Goal: Information Seeking & Learning: Learn about a topic

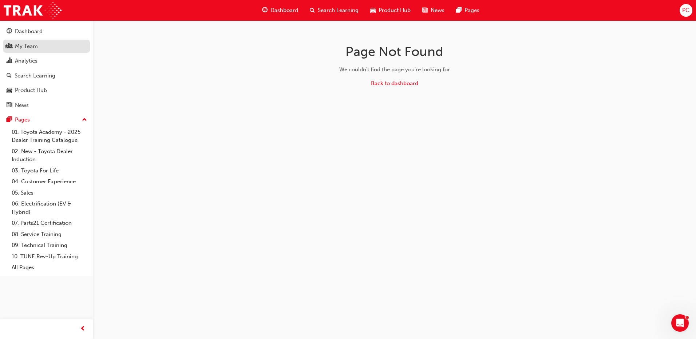
click at [28, 46] on div "My Team" at bounding box center [26, 46] width 23 height 8
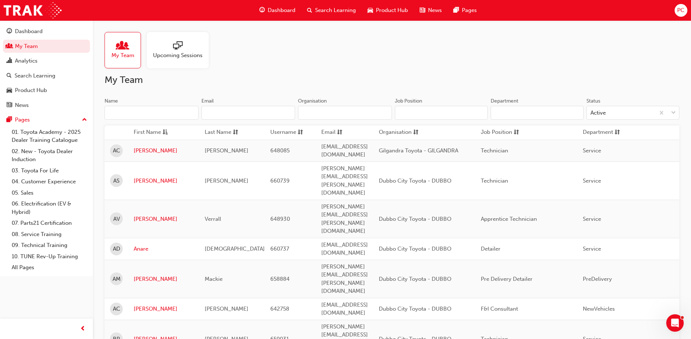
click at [317, 11] on span "Search Learning" at bounding box center [335, 10] width 41 height 8
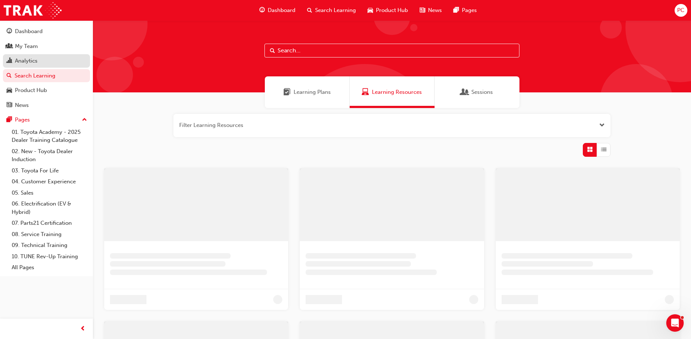
click at [30, 64] on div "Analytics" at bounding box center [26, 61] width 23 height 8
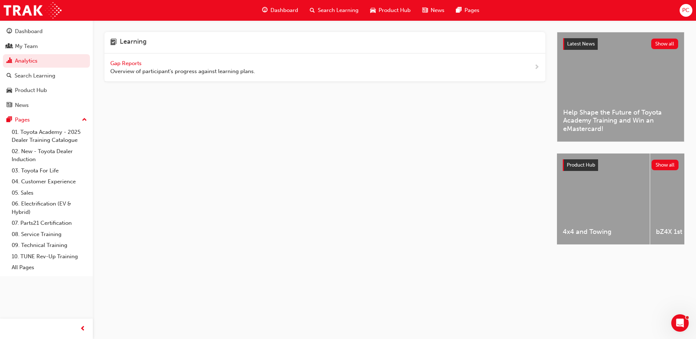
click at [128, 63] on span "Gap Reports" at bounding box center [126, 63] width 33 height 7
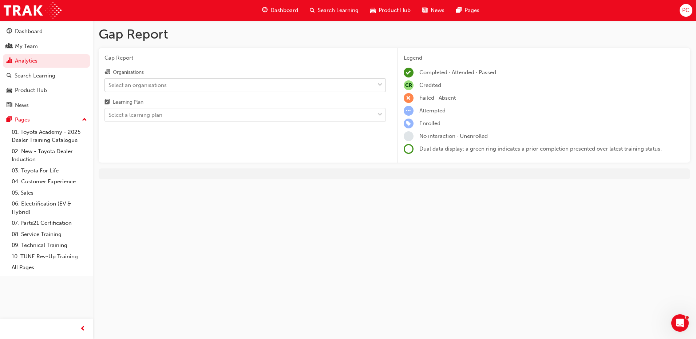
click at [314, 85] on div "Select an organisations" at bounding box center [240, 85] width 270 height 13
click at [109, 85] on input "Organisations Select an organisations" at bounding box center [109, 85] width 1 height 6
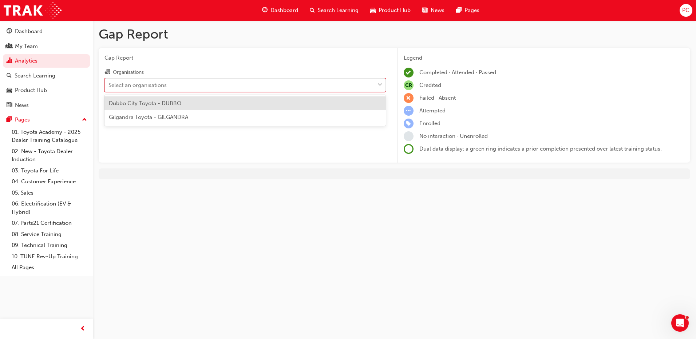
click at [282, 106] on div "Dubbo City Toyota - DUBBO" at bounding box center [246, 104] width 282 height 14
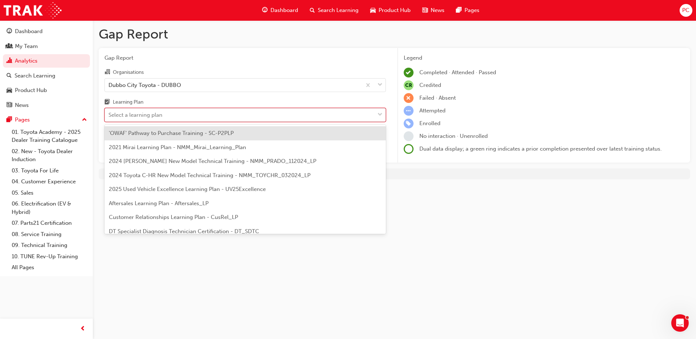
click at [255, 118] on div "Select a learning plan" at bounding box center [240, 115] width 270 height 13
click at [109, 118] on input "Learning Plan option 'OWAF' Pathway to Purchase Training - SC-P2PLP focused, 1 …" at bounding box center [109, 115] width 1 height 6
type input "TF"
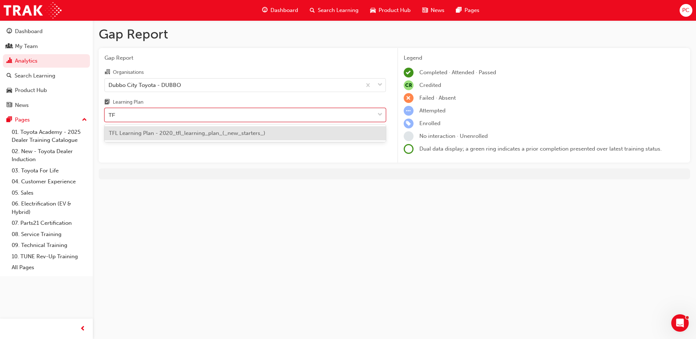
click at [254, 134] on span "TFL Learning Plan - 2020_tfl_learning_plan_(_new_starters_)" at bounding box center [187, 133] width 157 height 7
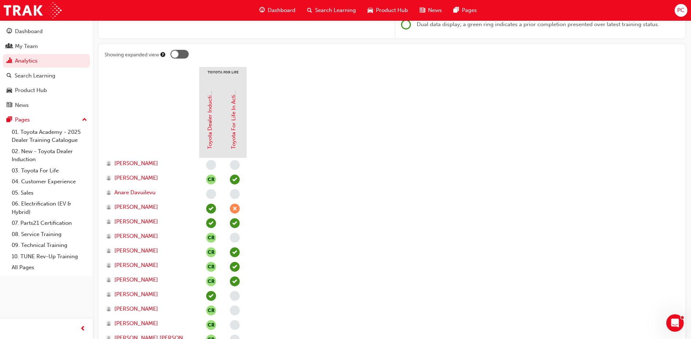
scroll to position [121, 0]
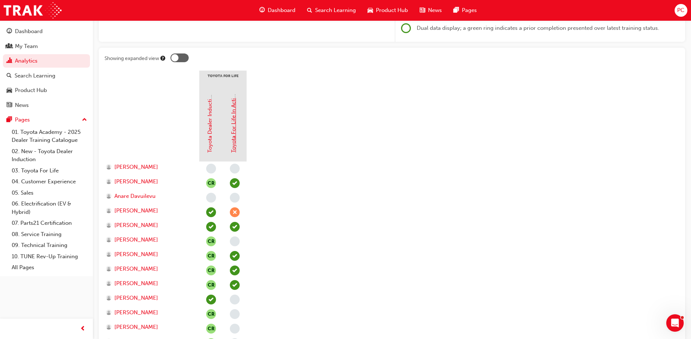
click at [233, 145] on link "Toyota For Life In Action - Virtual Classroom" at bounding box center [233, 97] width 7 height 112
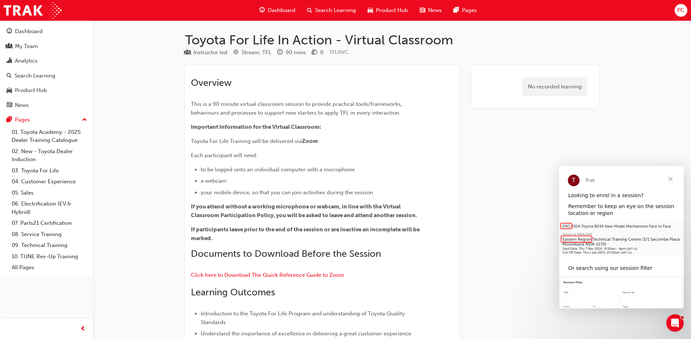
click at [670, 179] on span "Close" at bounding box center [670, 179] width 26 height 26
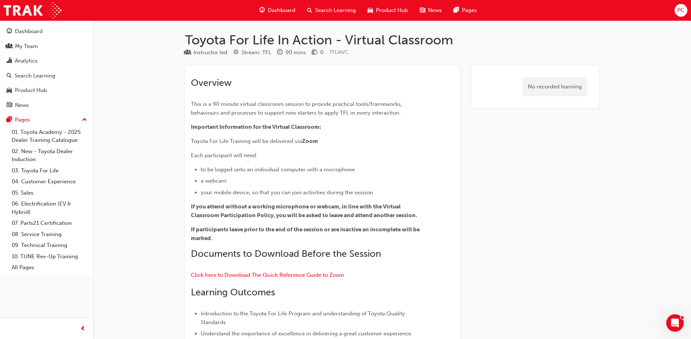
click at [512, 52] on div "Instructor led Stream: TFL 90 mins 0 TFLIAVC" at bounding box center [392, 54] width 414 height 12
click at [18, 47] on div "My Team" at bounding box center [26, 46] width 23 height 8
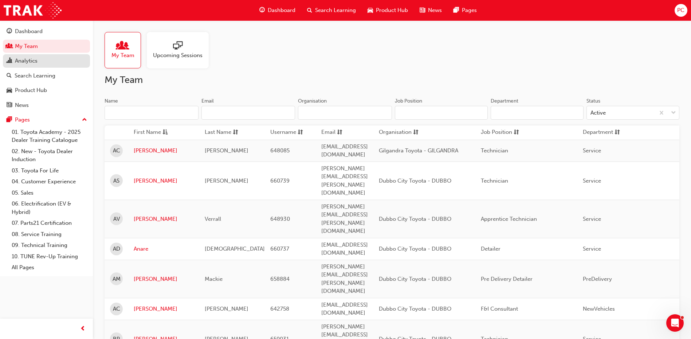
click at [35, 63] on div "Analytics" at bounding box center [26, 61] width 23 height 8
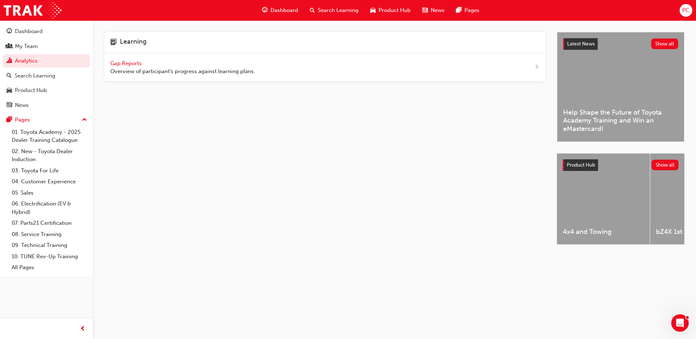
click at [125, 61] on span "Gap Reports" at bounding box center [126, 63] width 33 height 7
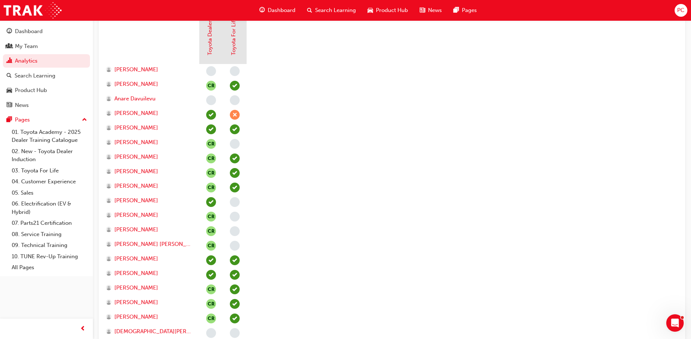
scroll to position [36, 0]
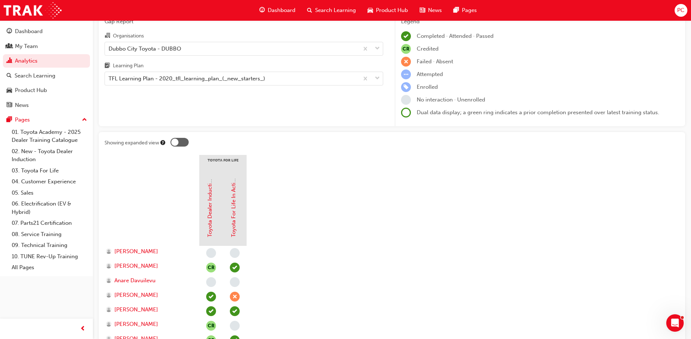
click at [180, 141] on div at bounding box center [179, 142] width 18 height 9
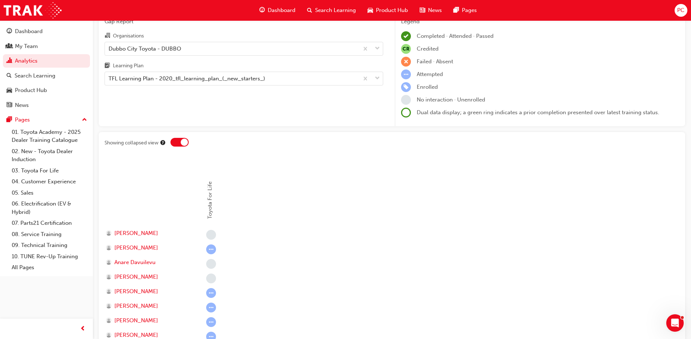
click at [180, 141] on div at bounding box center [179, 142] width 18 height 9
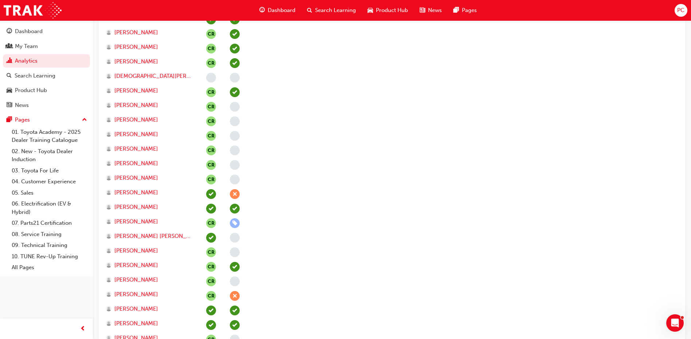
scroll to position [449, 0]
